Goal: Communication & Community: Answer question/provide support

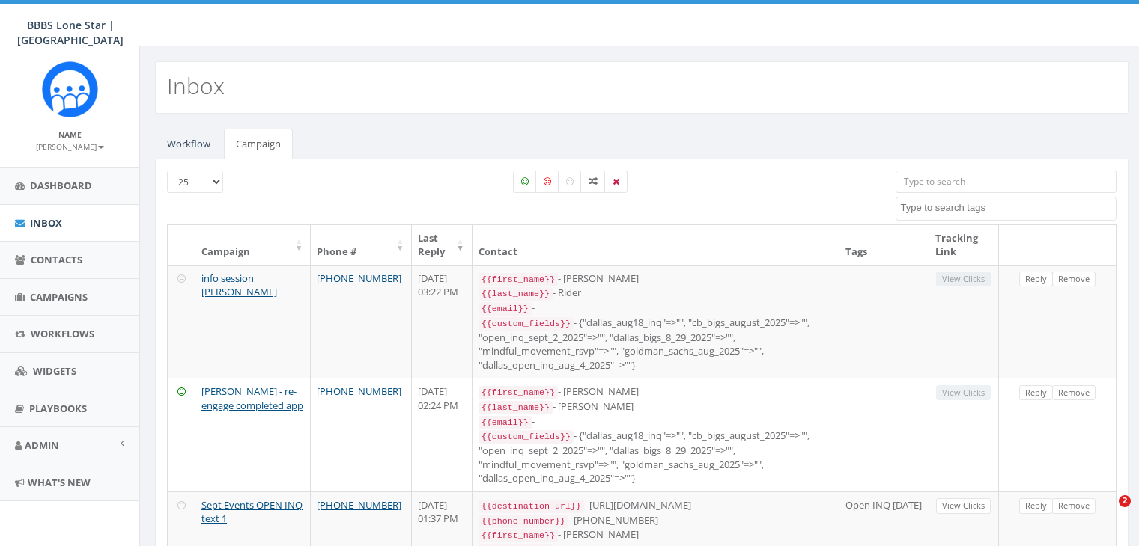
select select
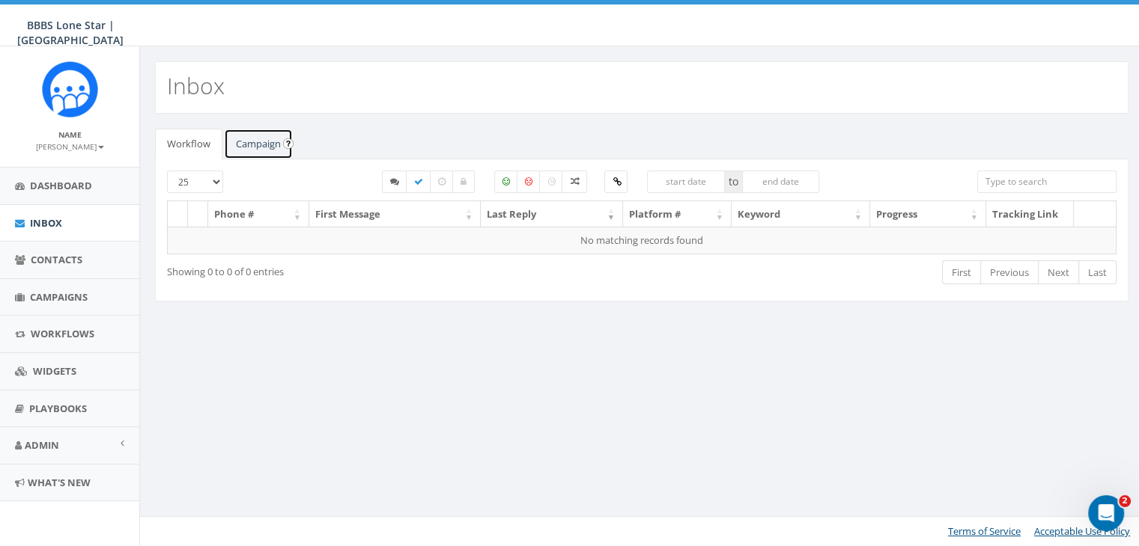
click at [267, 141] on link "Campaign" at bounding box center [258, 144] width 69 height 31
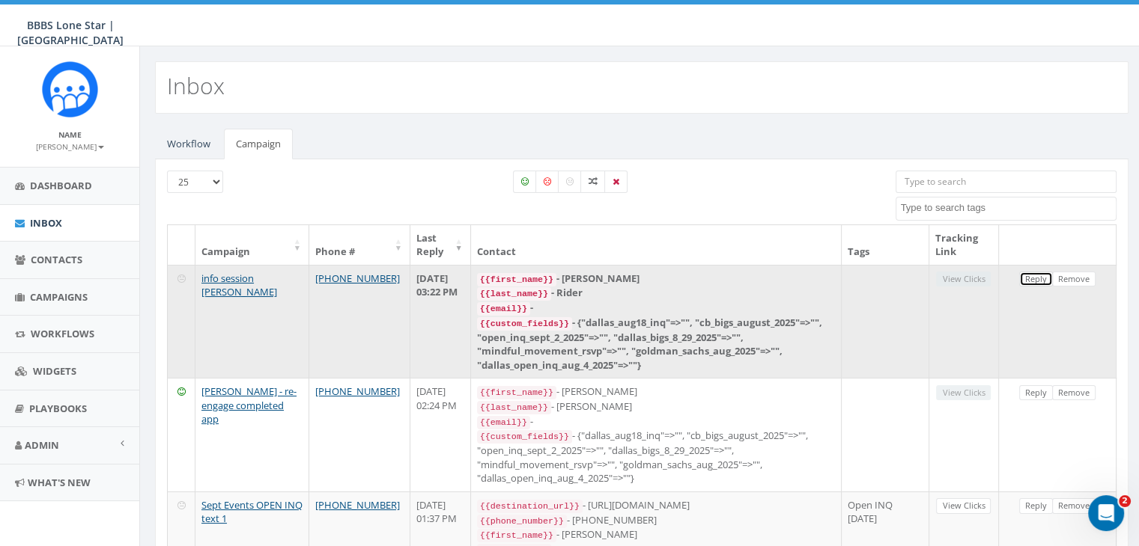
click at [1033, 281] on link "Reply" at bounding box center [1036, 280] width 34 height 16
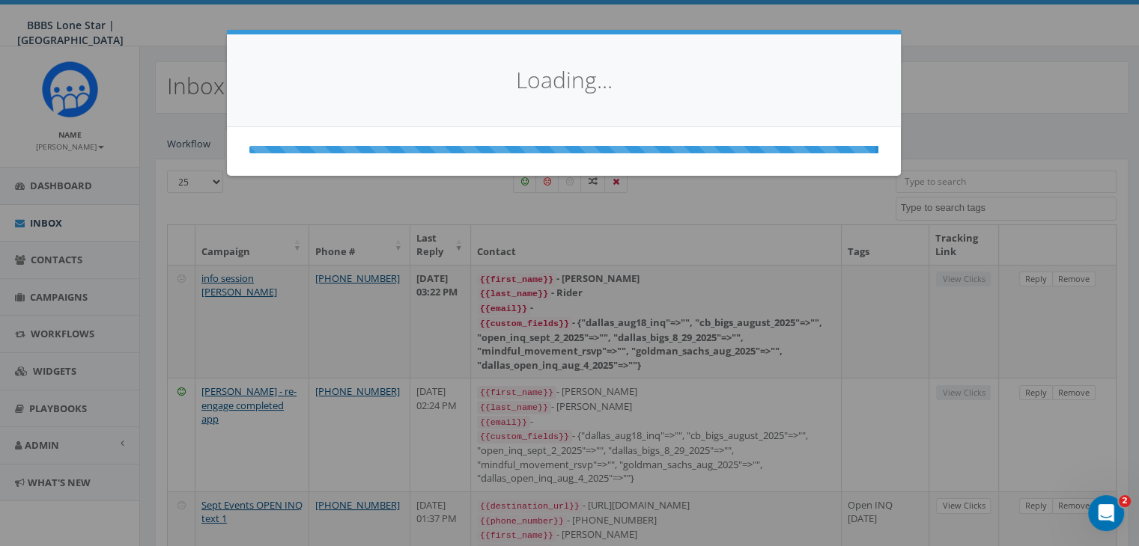
select select
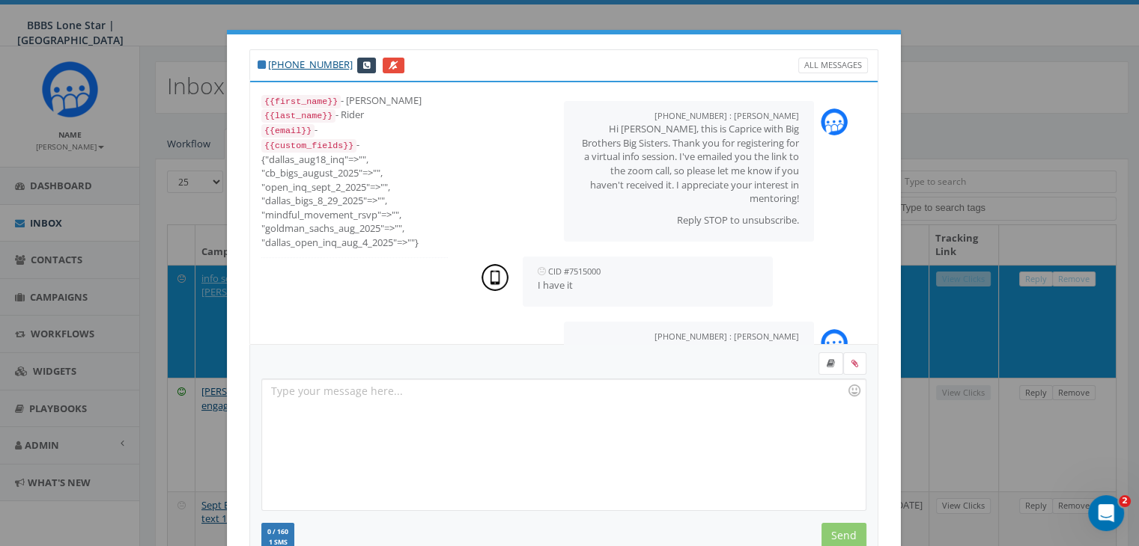
scroll to position [181, 0]
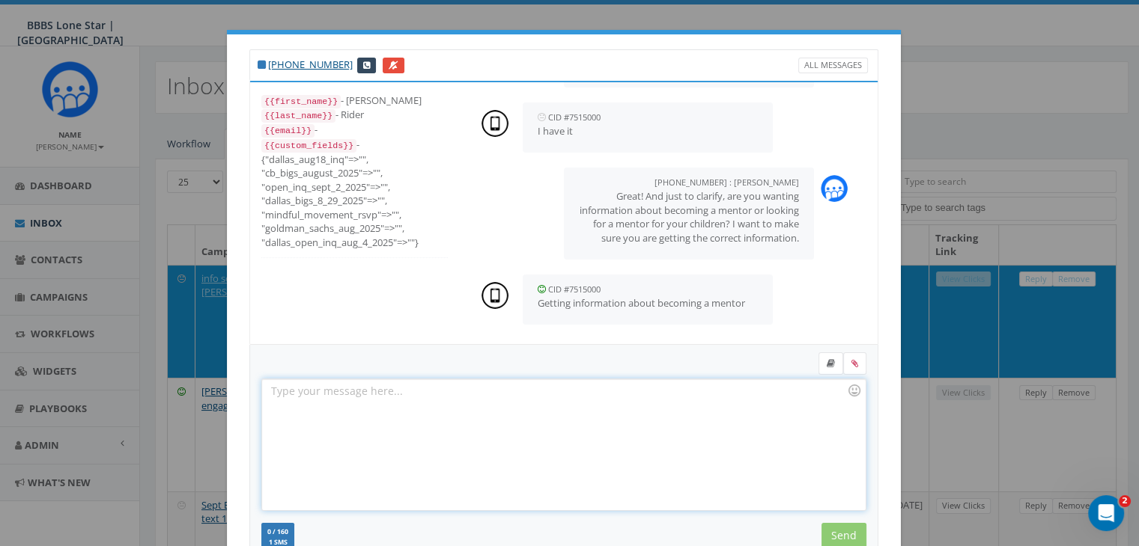
click at [429, 396] on div at bounding box center [563, 445] width 603 height 131
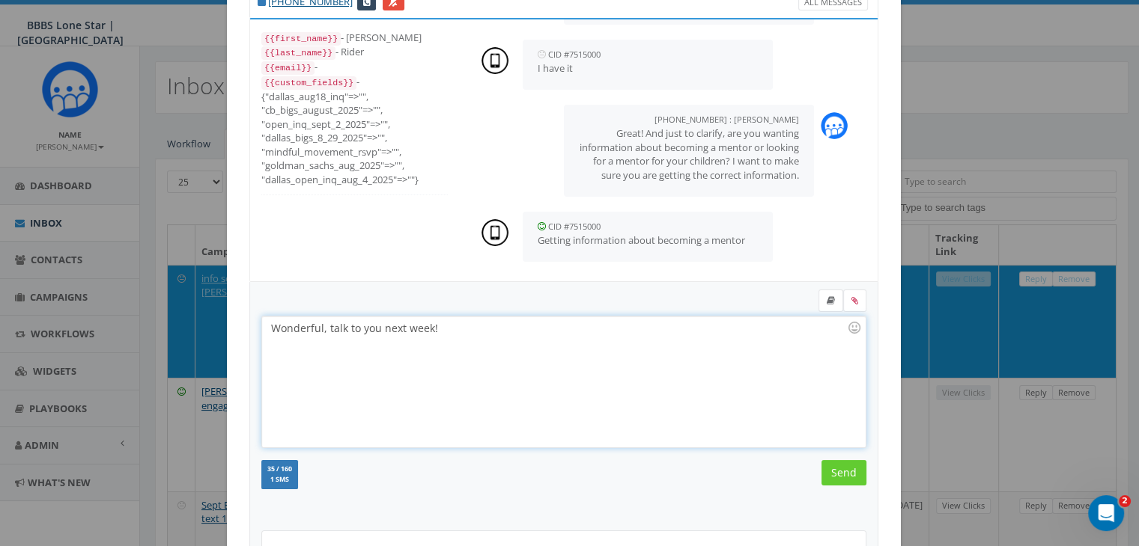
scroll to position [150, 0]
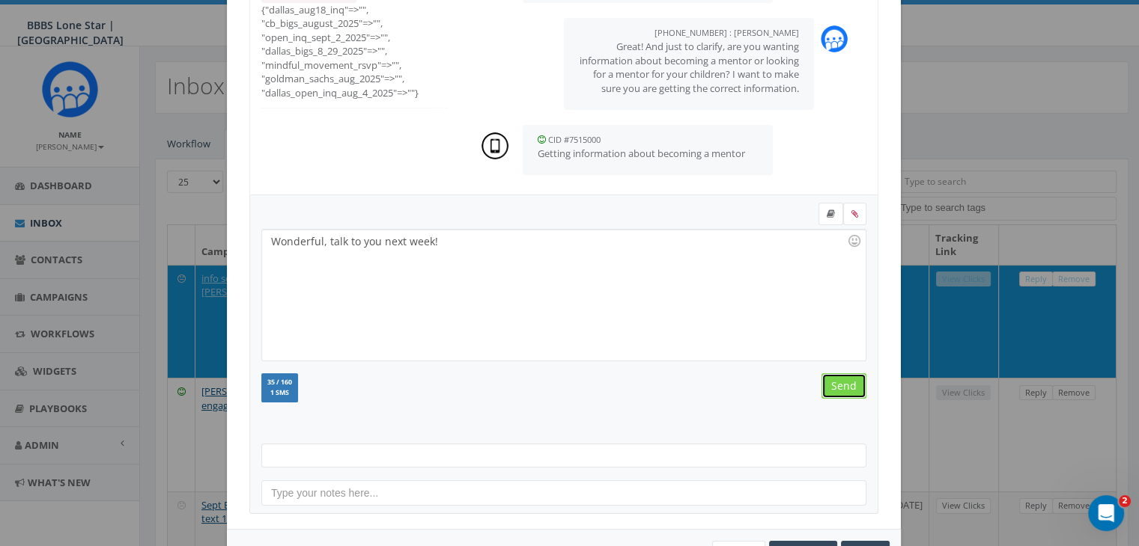
click at [834, 384] on input "Send" at bounding box center [843, 386] width 45 height 25
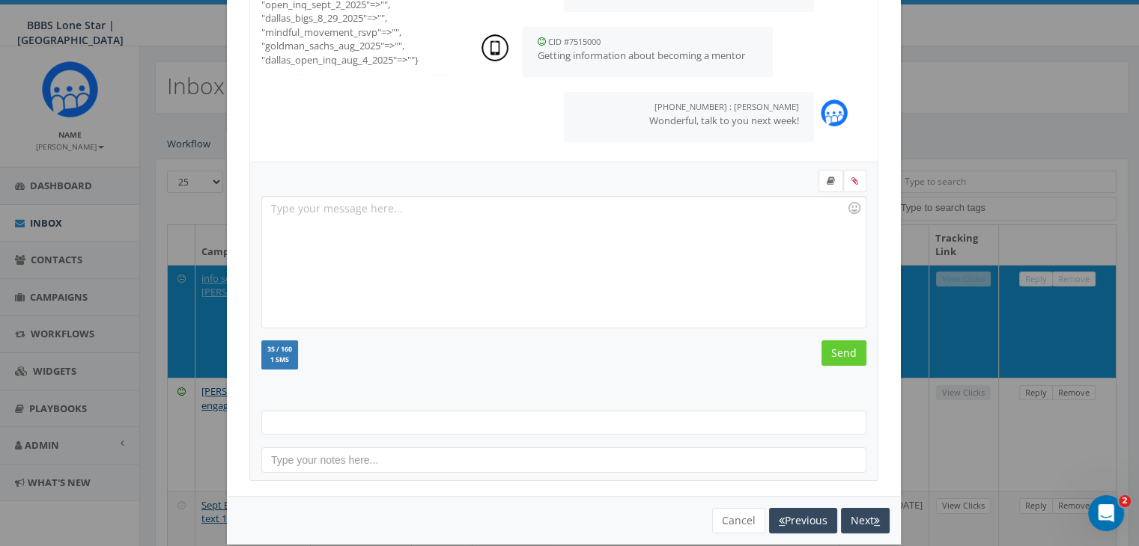
scroll to position [201, 0]
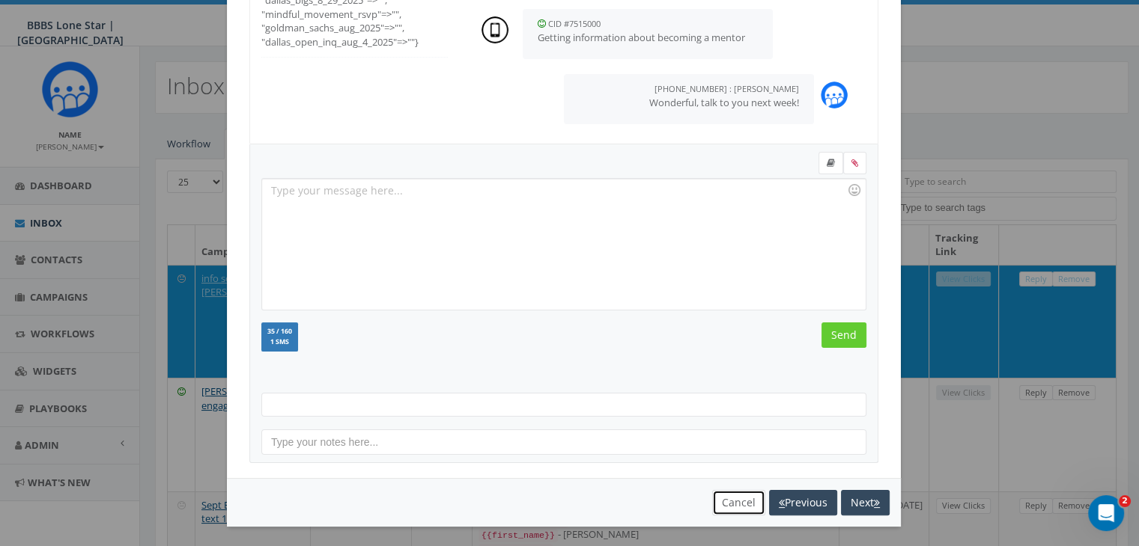
click at [722, 501] on button "Cancel" at bounding box center [738, 502] width 53 height 25
